Goal: Task Accomplishment & Management: Manage account settings

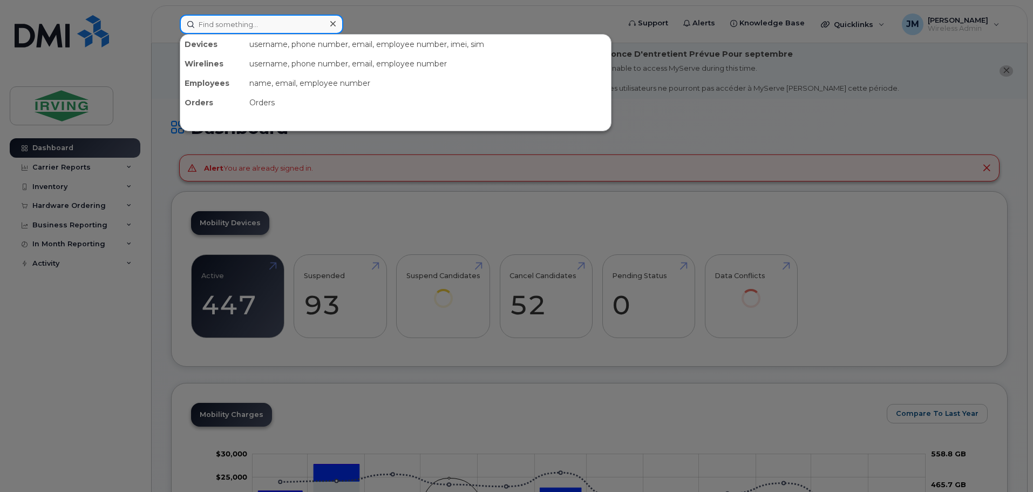
click at [234, 26] on input at bounding box center [262, 24] width 164 height 19
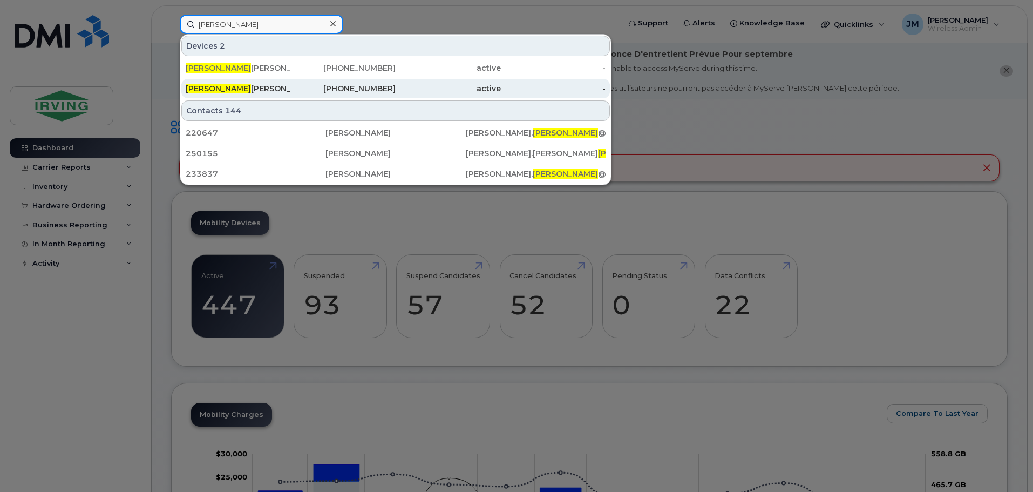
type input "michelle"
click at [238, 87] on div "Michelle Boyer" at bounding box center [238, 88] width 105 height 11
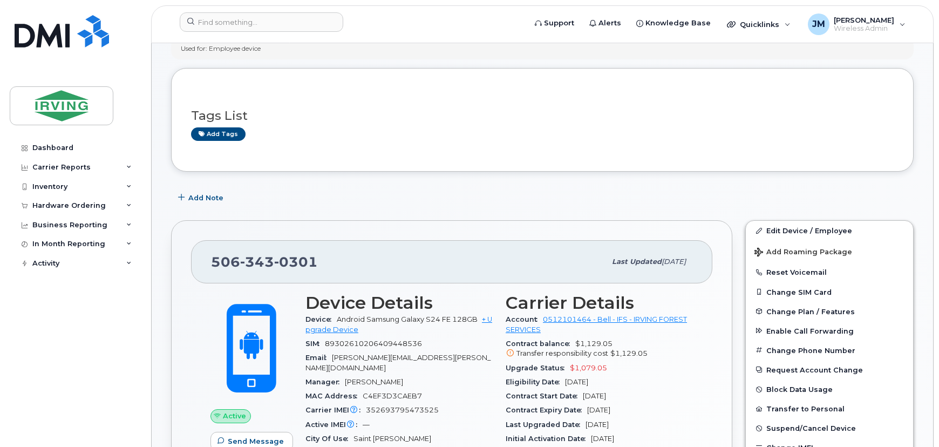
scroll to position [196, 0]
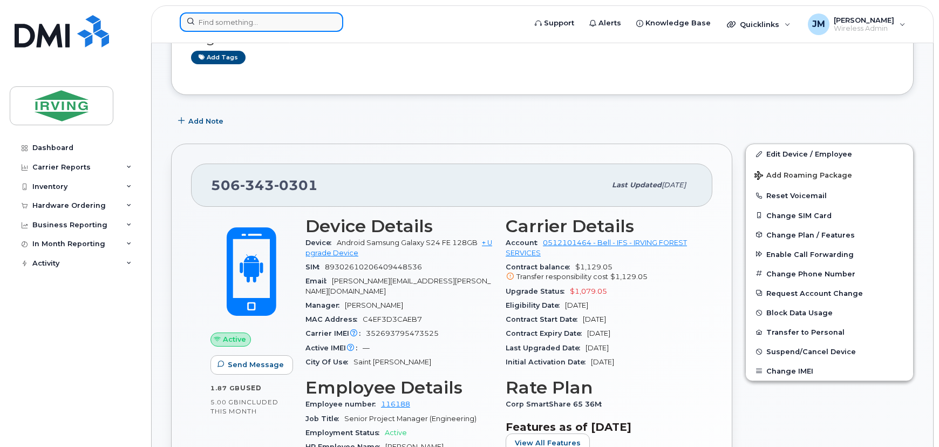
click at [240, 24] on input at bounding box center [262, 21] width 164 height 19
paste input "506-271-0808"
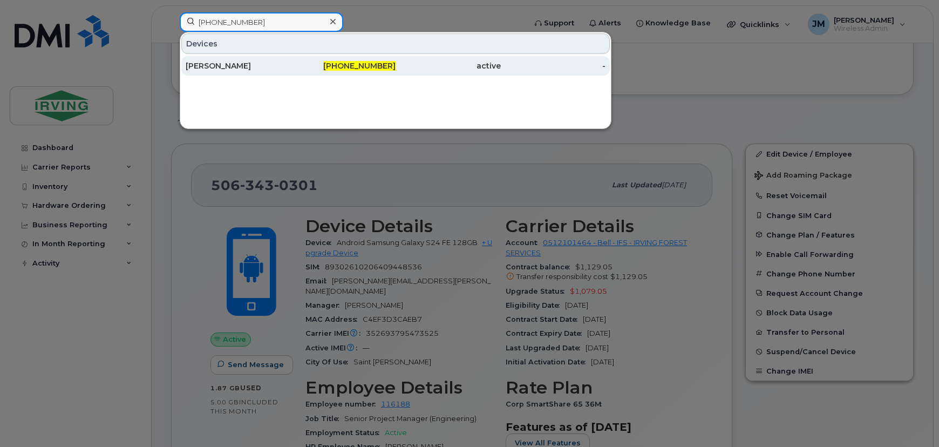
type input "506-271-0808"
click at [275, 68] on div "[PERSON_NAME]" at bounding box center [238, 65] width 105 height 11
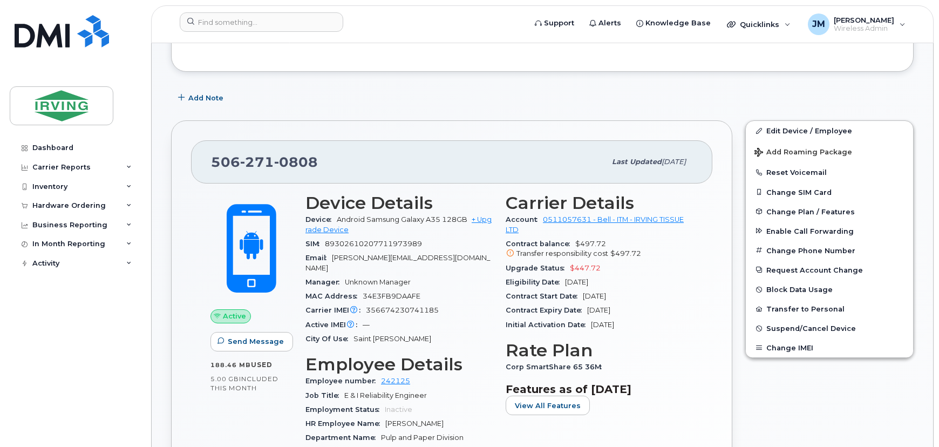
scroll to position [147, 0]
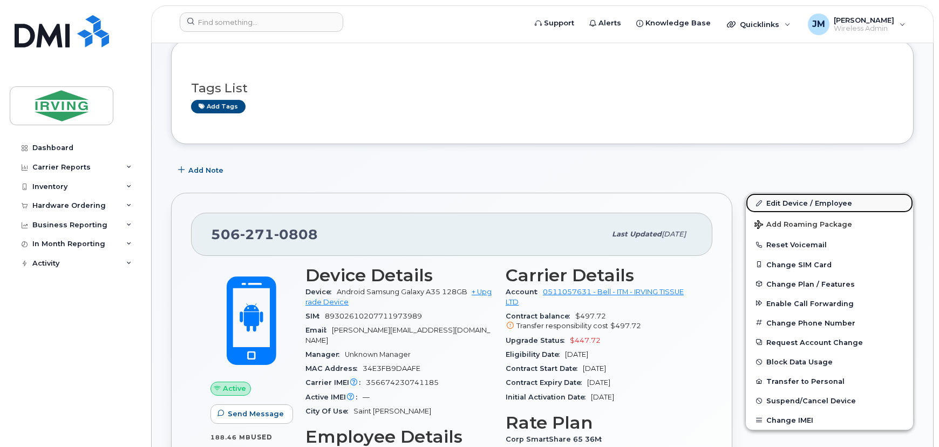
click at [825, 207] on link "Edit Device / Employee" at bounding box center [829, 202] width 167 height 19
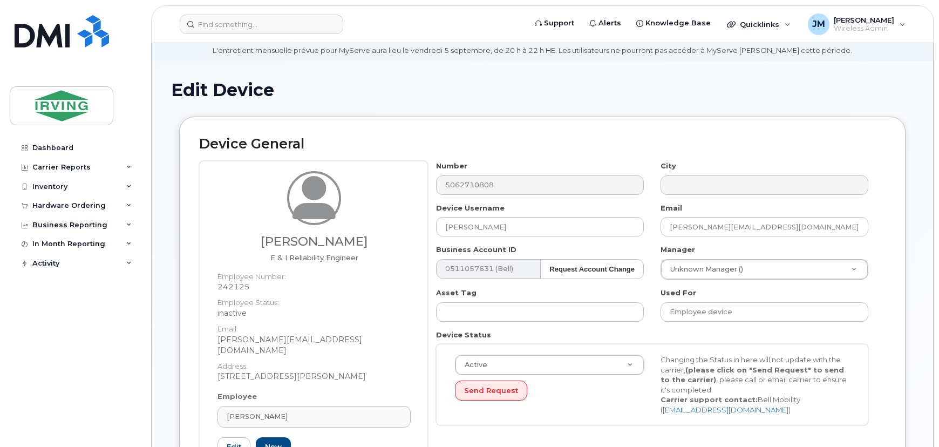
scroll to position [147, 0]
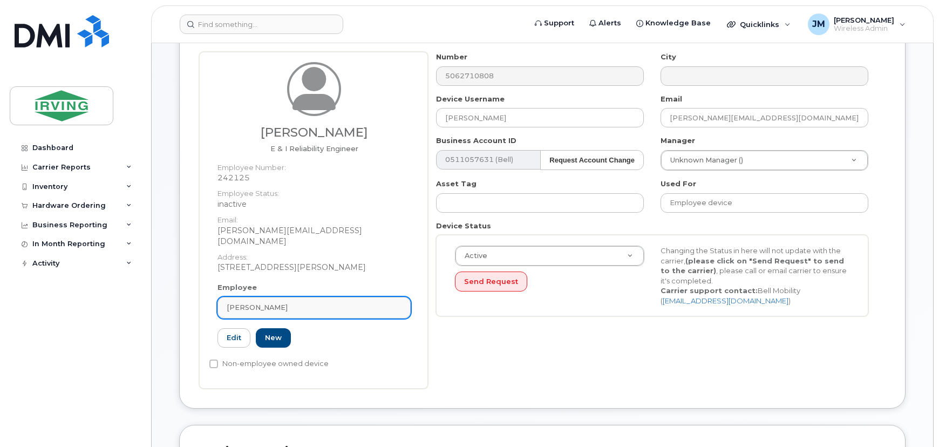
click at [295, 302] on div "[PERSON_NAME]" at bounding box center [314, 307] width 175 height 10
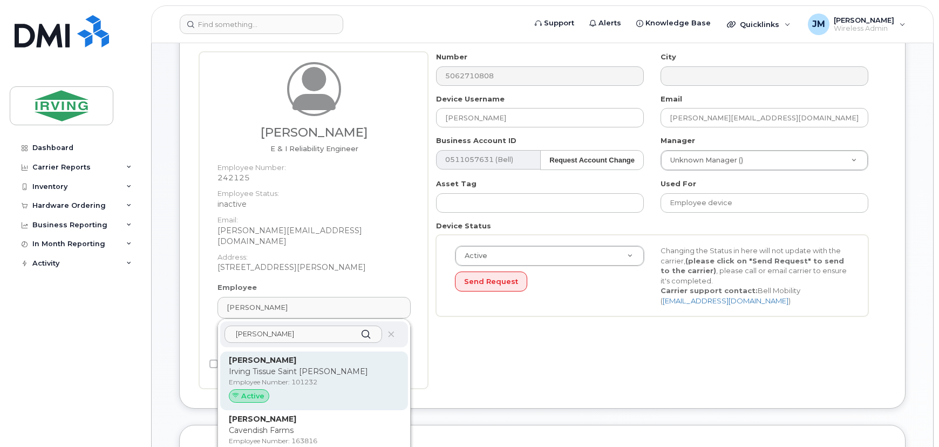
scroll to position [196, 0]
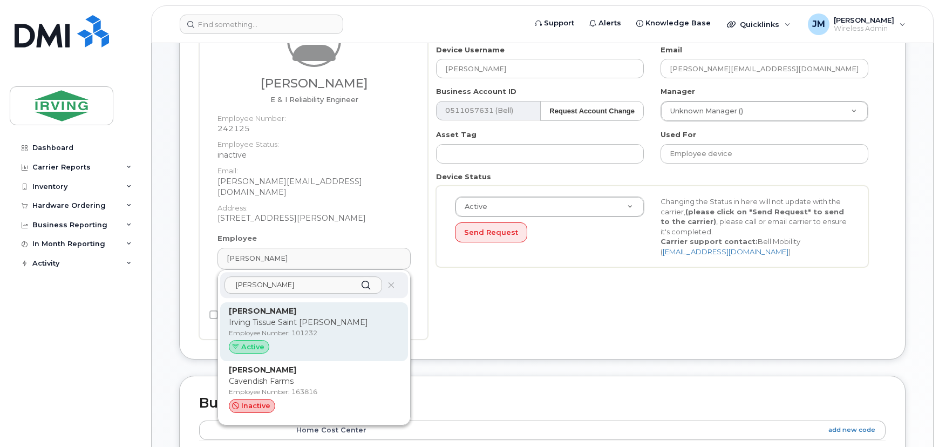
type input "[PERSON_NAME]"
click at [247, 342] on span "Active" at bounding box center [252, 347] width 23 height 10
click at [287, 317] on p "Irving Tissue Saint John" at bounding box center [314, 322] width 171 height 11
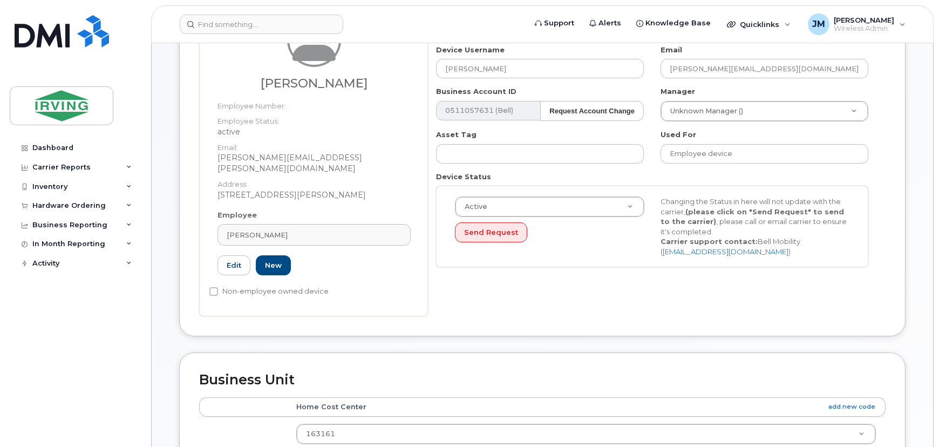
type input "101232"
type input "[PERSON_NAME]"
type input "[PERSON_NAME][EMAIL_ADDRESS][PERSON_NAME][DOMAIN_NAME]"
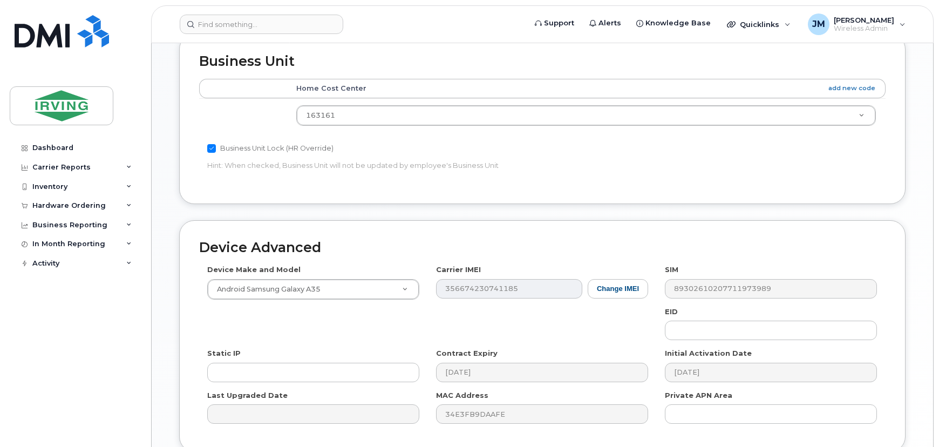
scroll to position [588, 0]
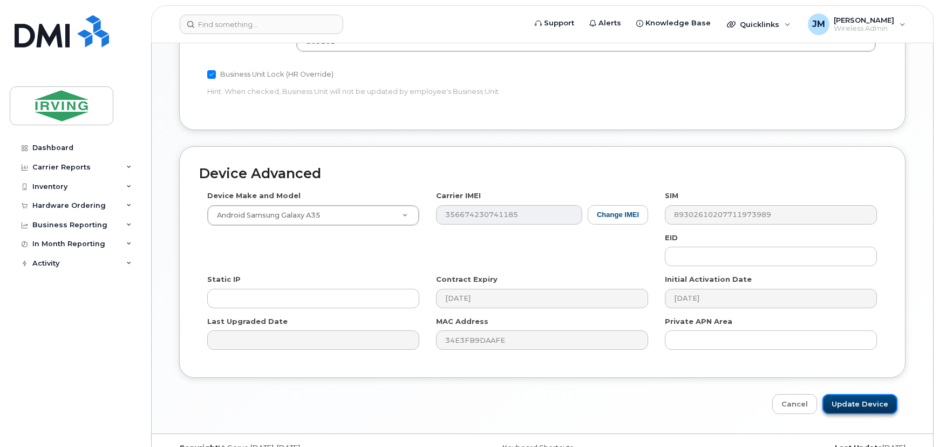
click at [856, 394] on input "Update Device" at bounding box center [860, 404] width 75 height 20
type input "Saving..."
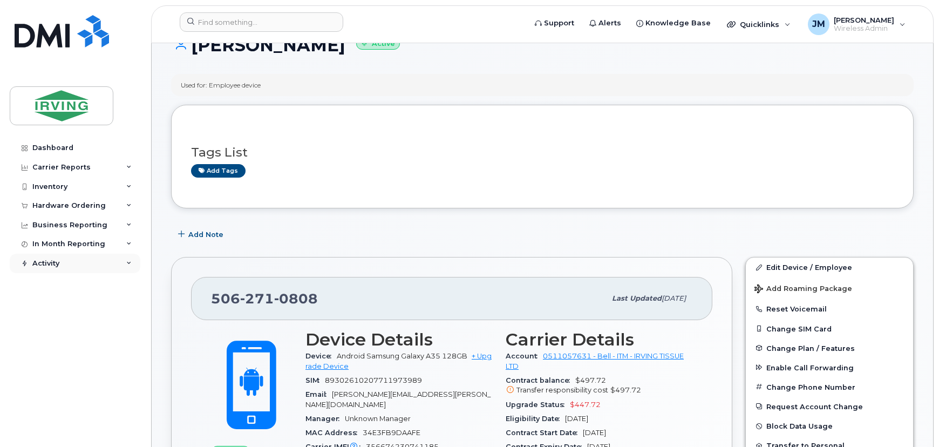
scroll to position [31, 0]
